Goal: Navigation & Orientation: Find specific page/section

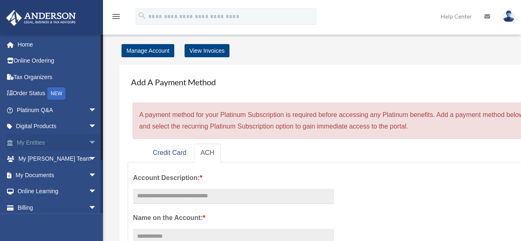
click at [38, 144] on link "My Entities arrow_drop_down" at bounding box center [57, 142] width 103 height 16
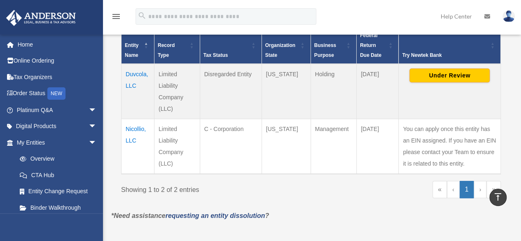
scroll to position [190, 0]
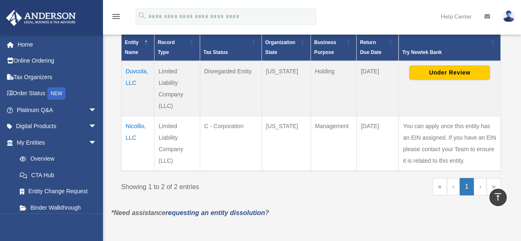
click at [139, 124] on td "Nicollio, LLC" at bounding box center [138, 143] width 33 height 55
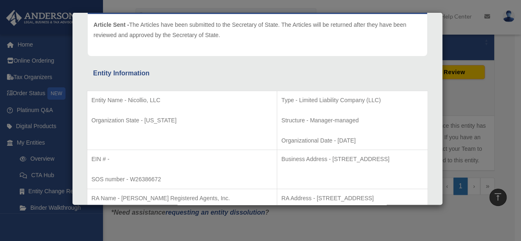
scroll to position [0, 0]
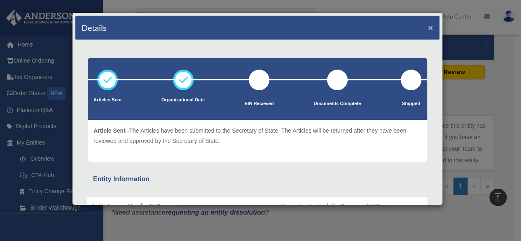
click at [428, 31] on button "×" at bounding box center [430, 27] width 5 height 9
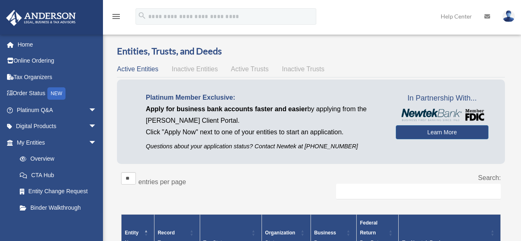
scroll to position [190, 0]
